Goal: Register for event/course

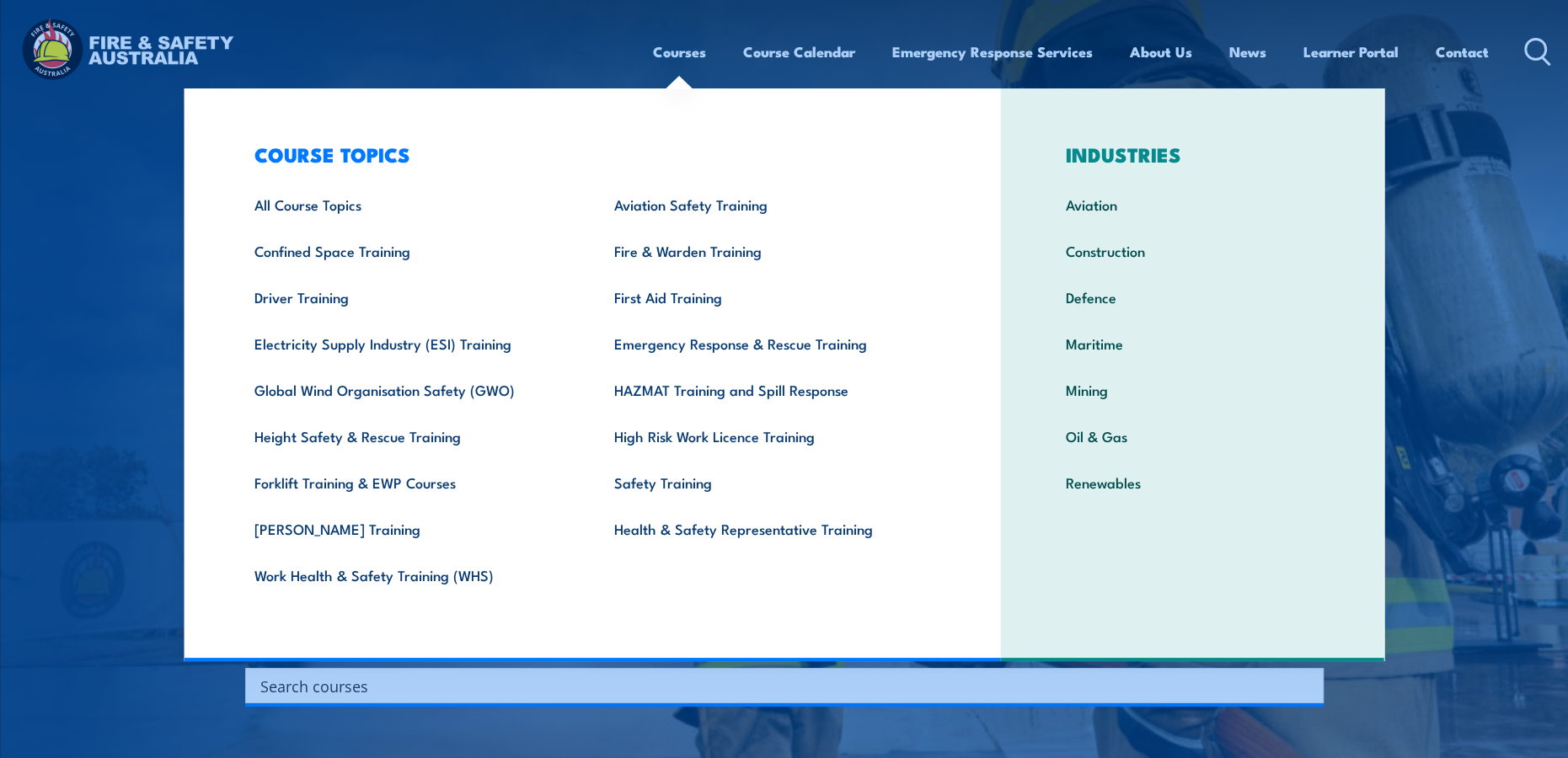
click at [655, 47] on link "Courses" at bounding box center [680, 51] width 53 height 45
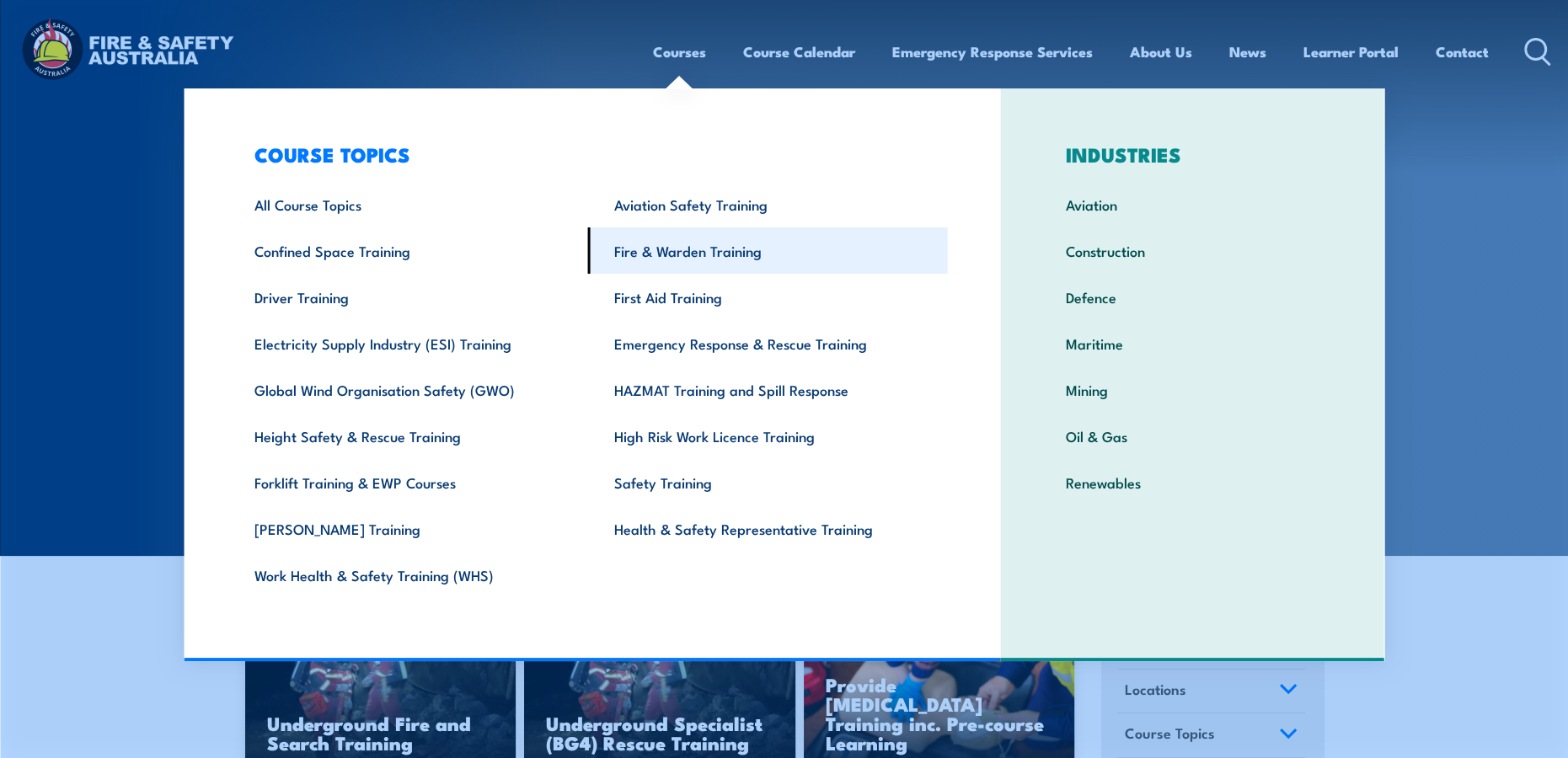
click at [667, 251] on link "Fire & Warden Training" at bounding box center [768, 250] width 360 height 47
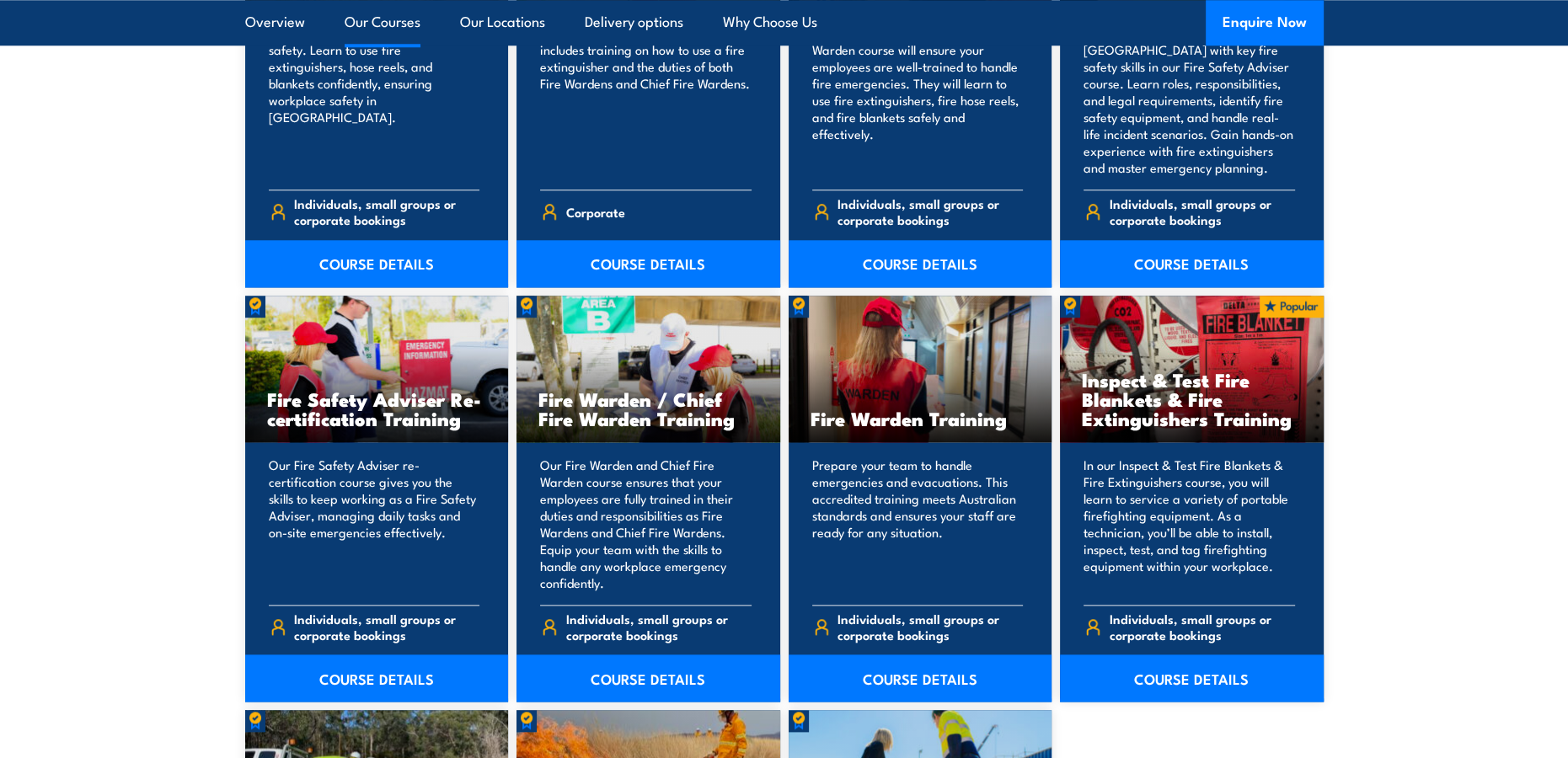
scroll to position [2021, 0]
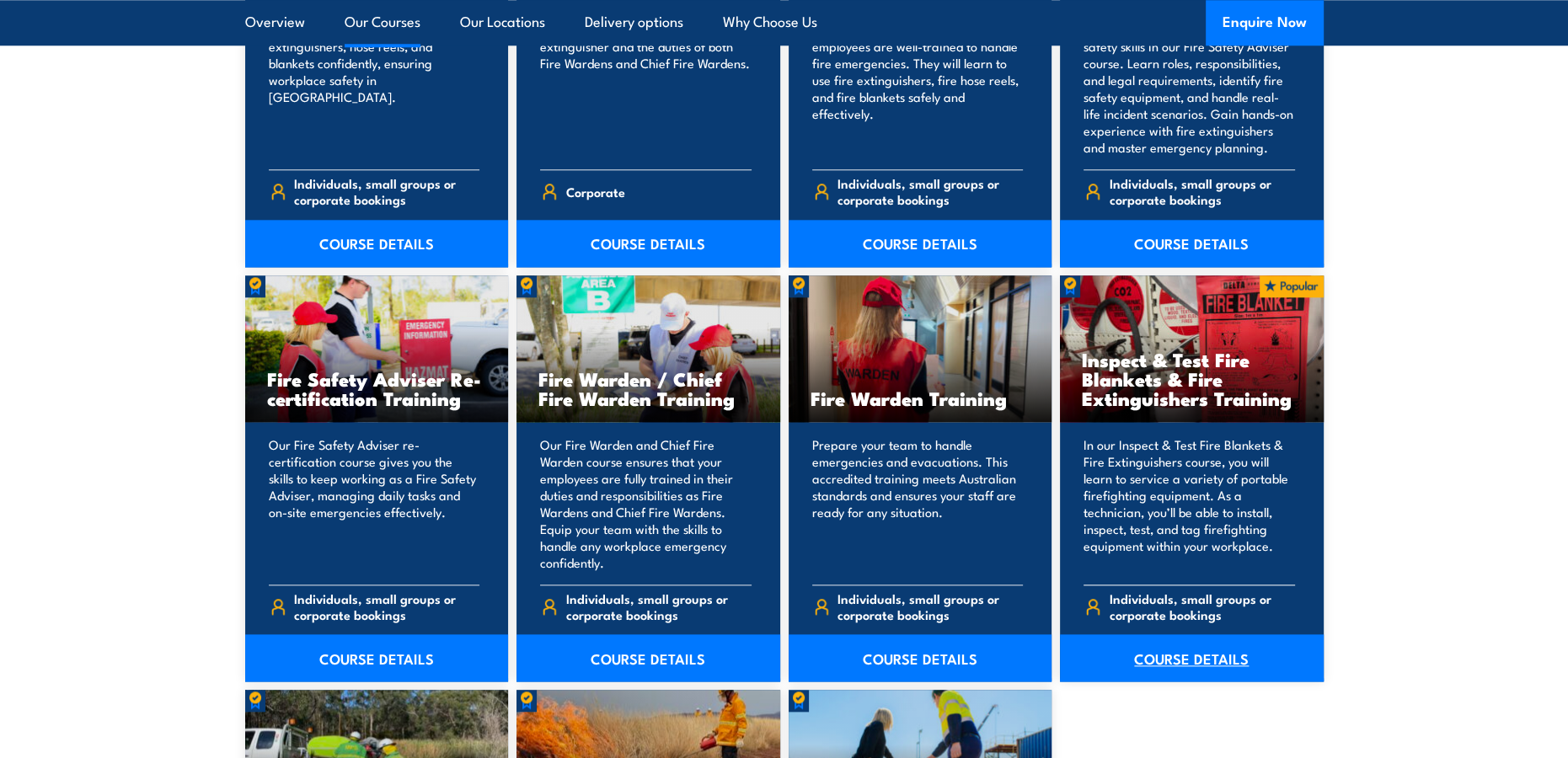
click at [1188, 647] on link "COURSE DETAILS" at bounding box center [1192, 658] width 264 height 47
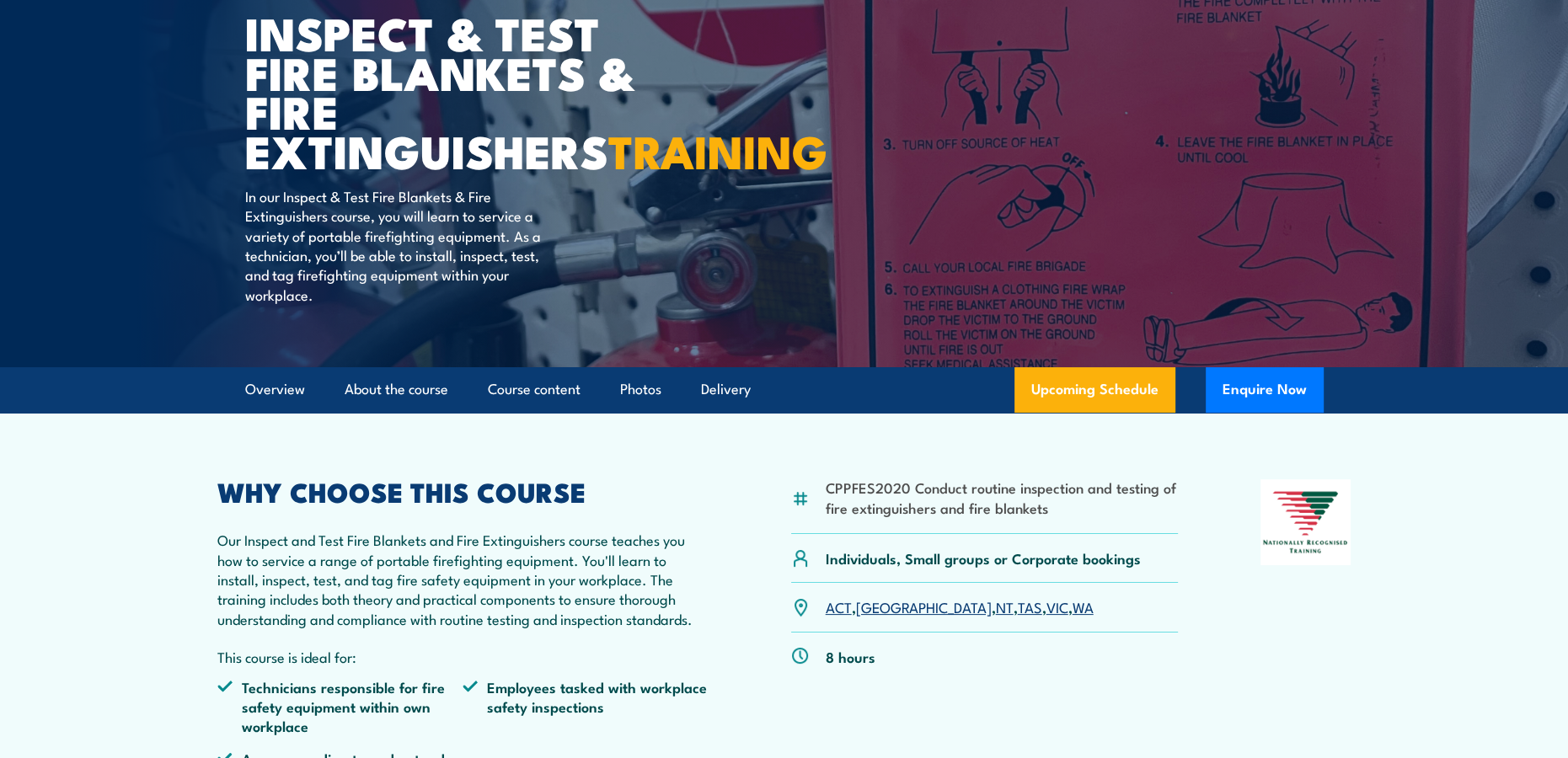
scroll to position [505, 0]
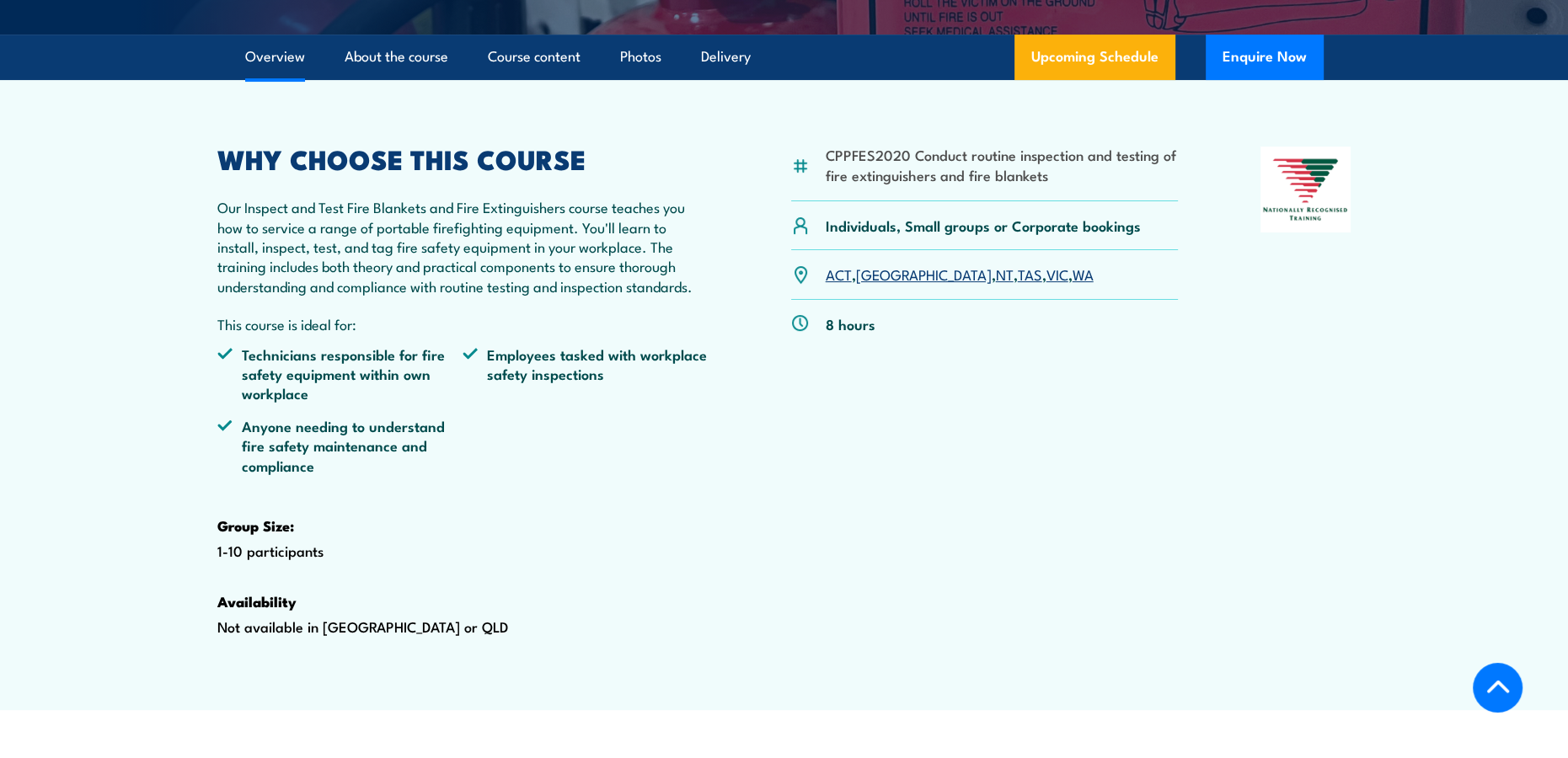
click at [1073, 284] on link "WA" at bounding box center [1083, 274] width 21 height 20
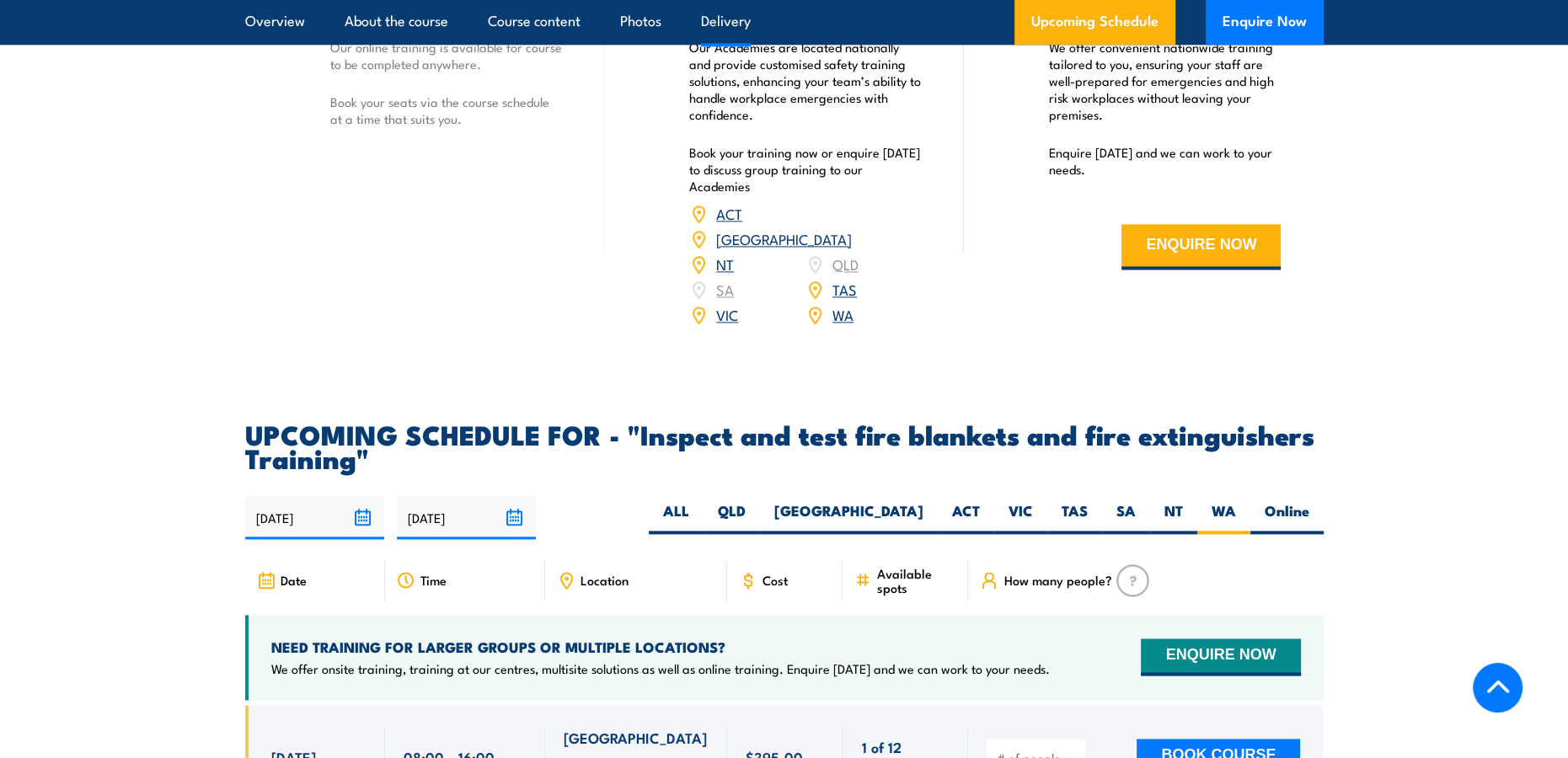
scroll to position [2537, 0]
